Goal: Task Accomplishment & Management: Use online tool/utility

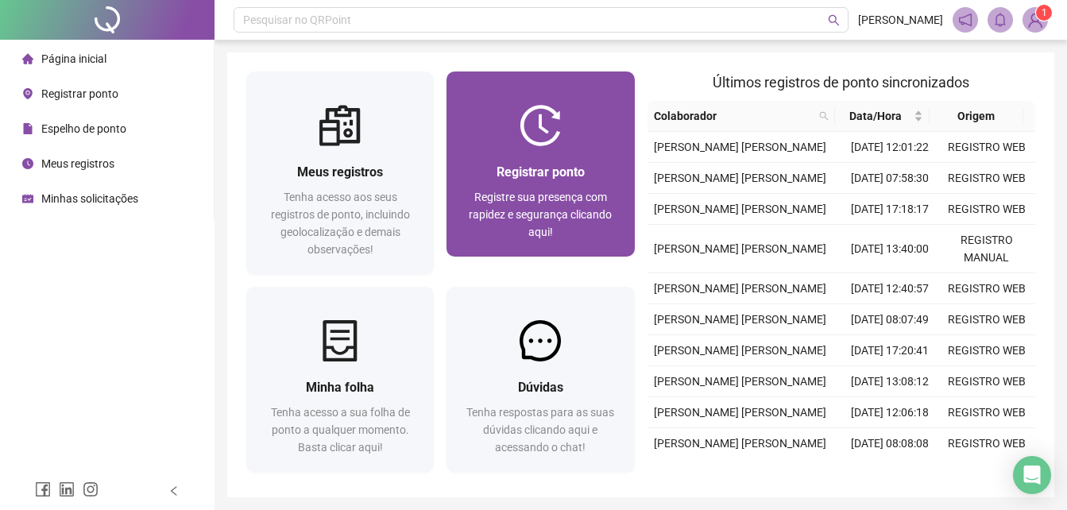
click at [575, 166] on span "Registrar ponto" at bounding box center [540, 171] width 88 height 15
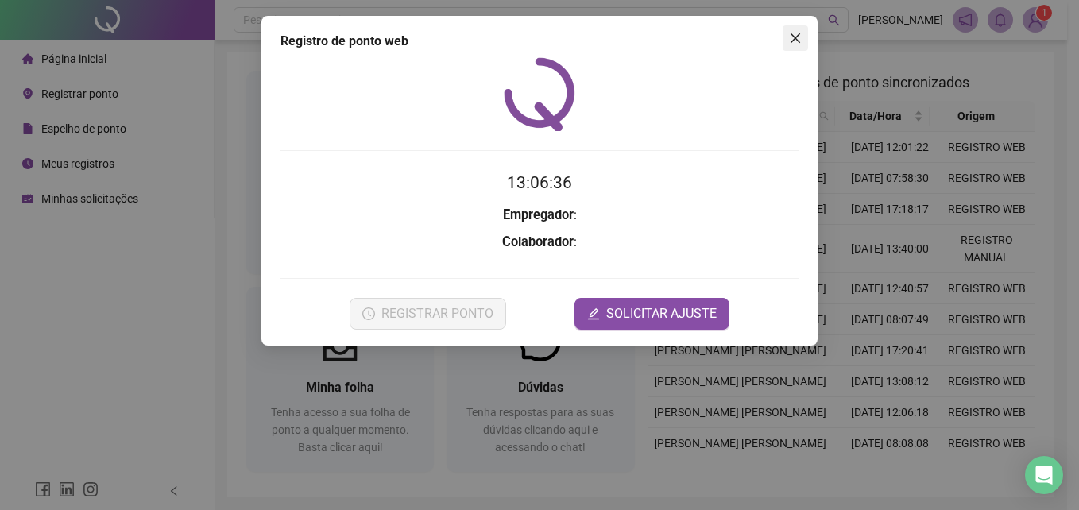
click at [794, 35] on icon "close" at bounding box center [795, 38] width 13 height 13
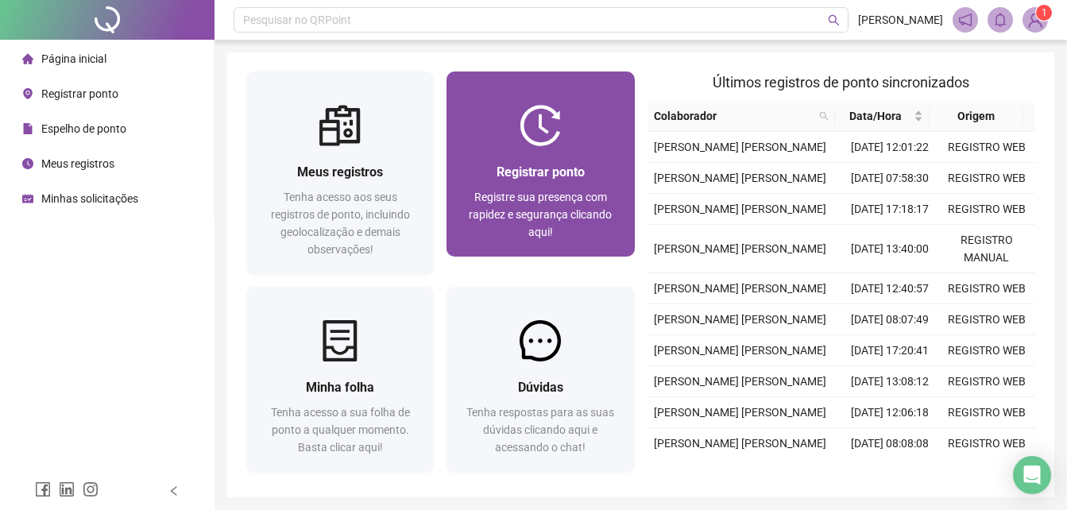
click at [604, 133] on div at bounding box center [539, 125] width 187 height 41
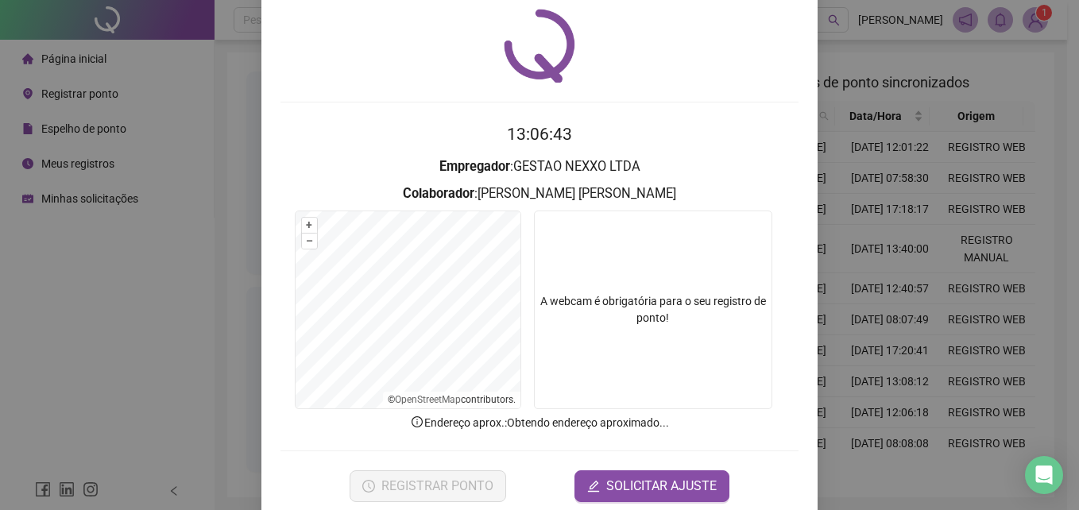
scroll to position [75, 0]
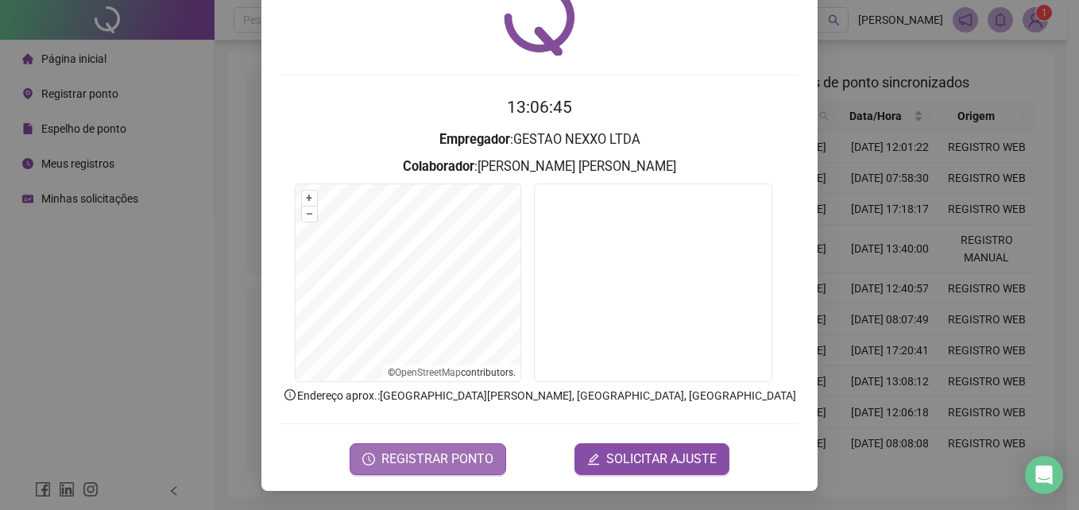
click at [440, 465] on span "REGISTRAR PONTO" at bounding box center [437, 459] width 112 height 19
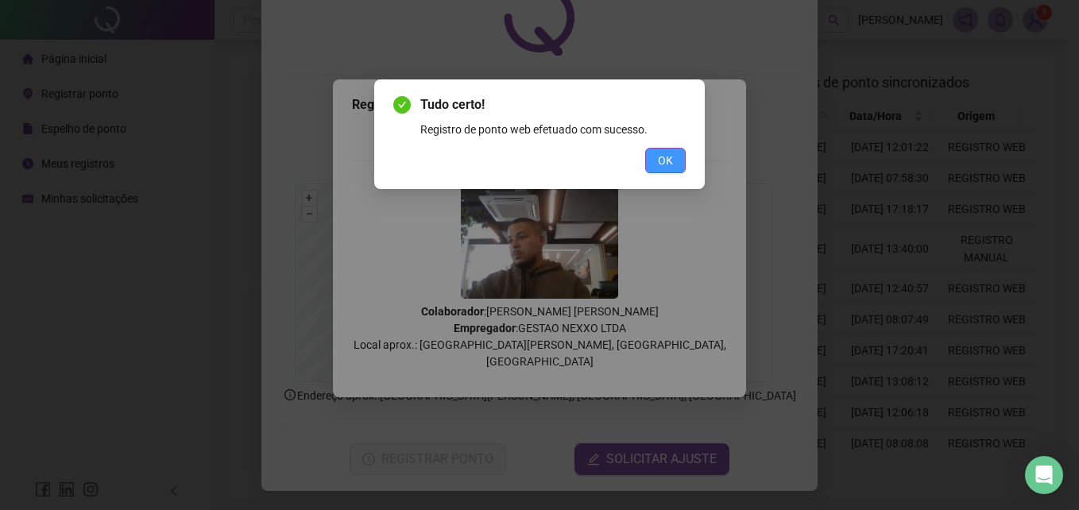
click at [677, 156] on button "OK" at bounding box center [665, 160] width 41 height 25
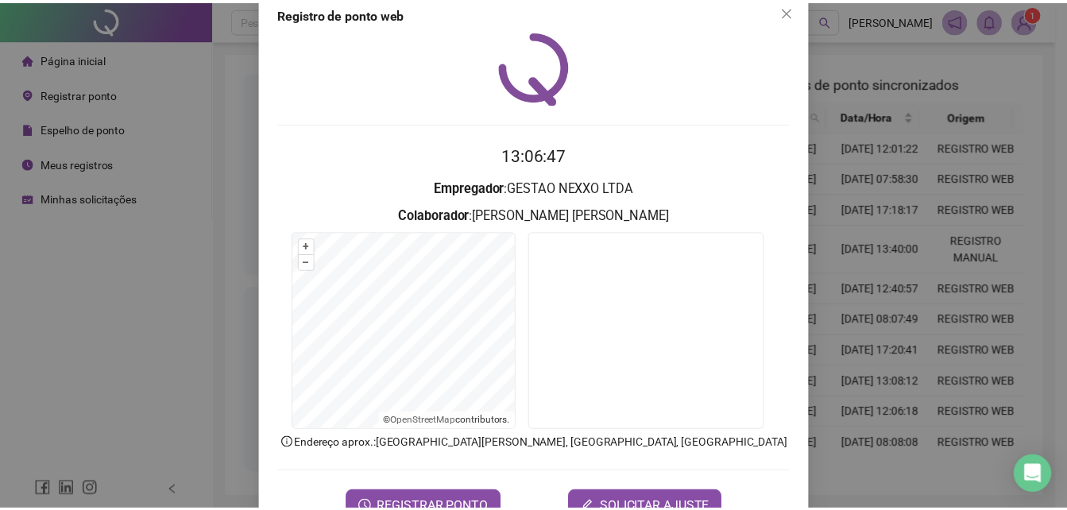
scroll to position [0, 0]
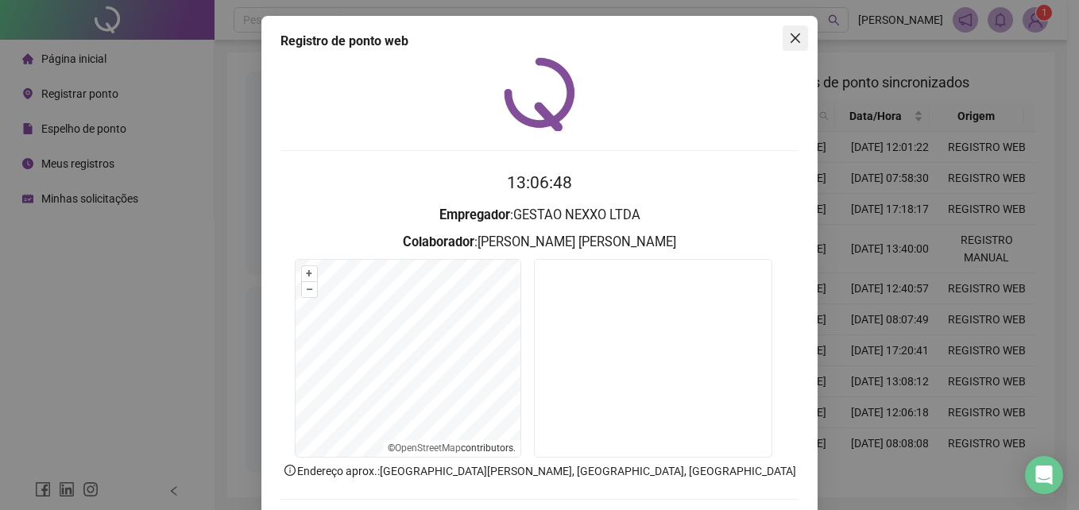
click at [794, 44] on button "Close" at bounding box center [794, 37] width 25 height 25
